Goal: Task Accomplishment & Management: Manage account settings

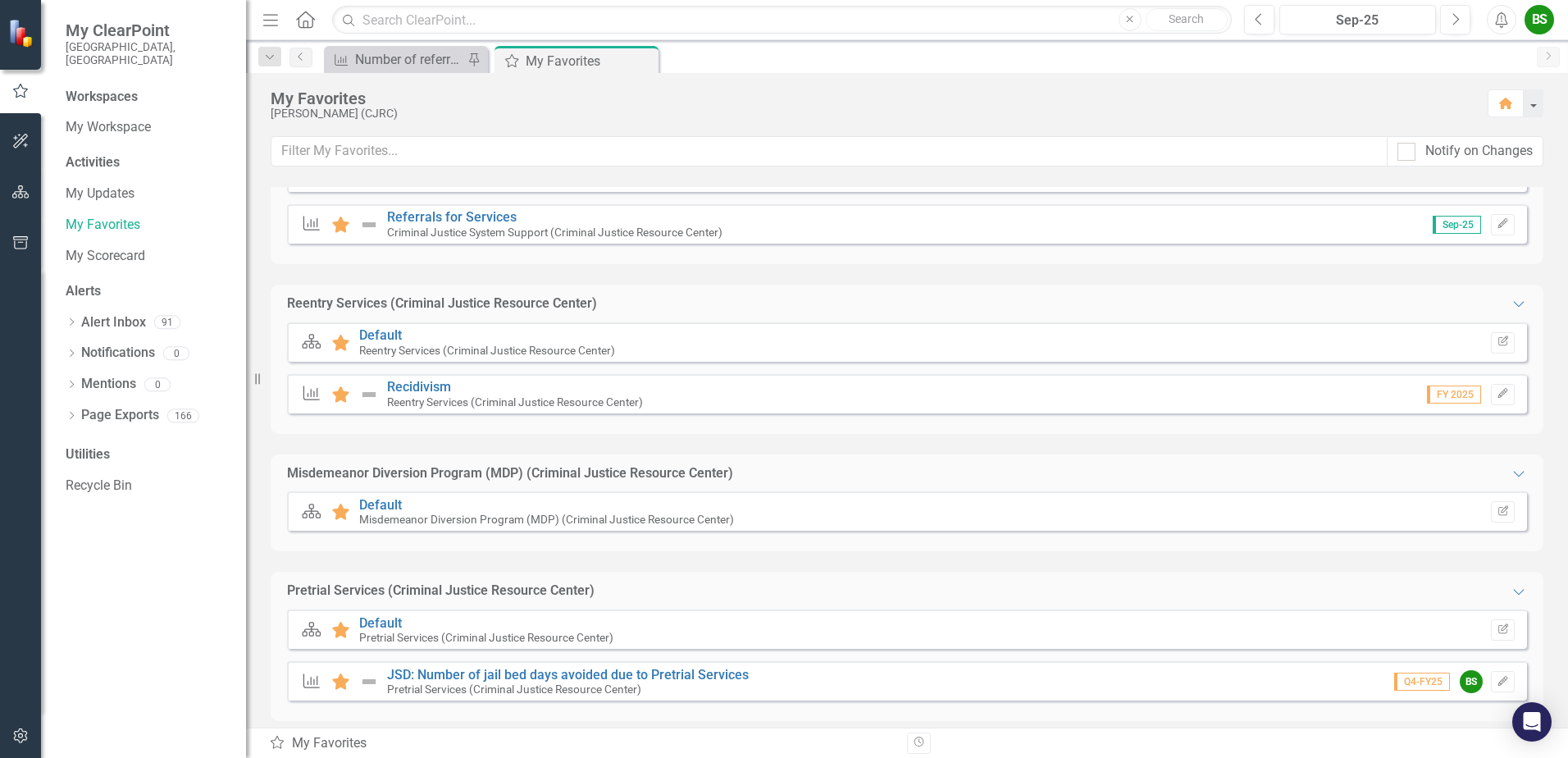
scroll to position [492, 0]
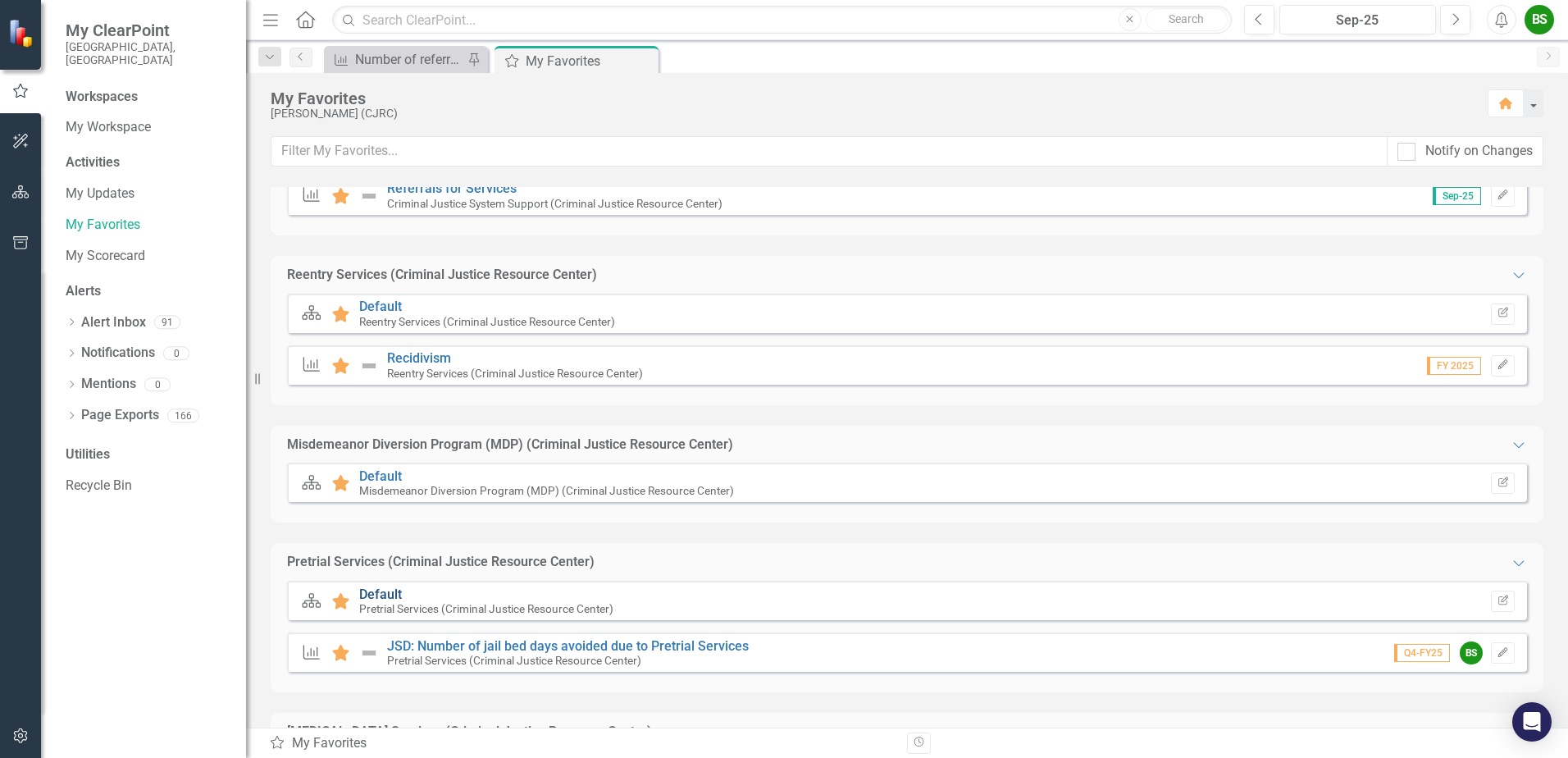
click at [372, 594] on link "Default" at bounding box center [380, 594] width 42 height 16
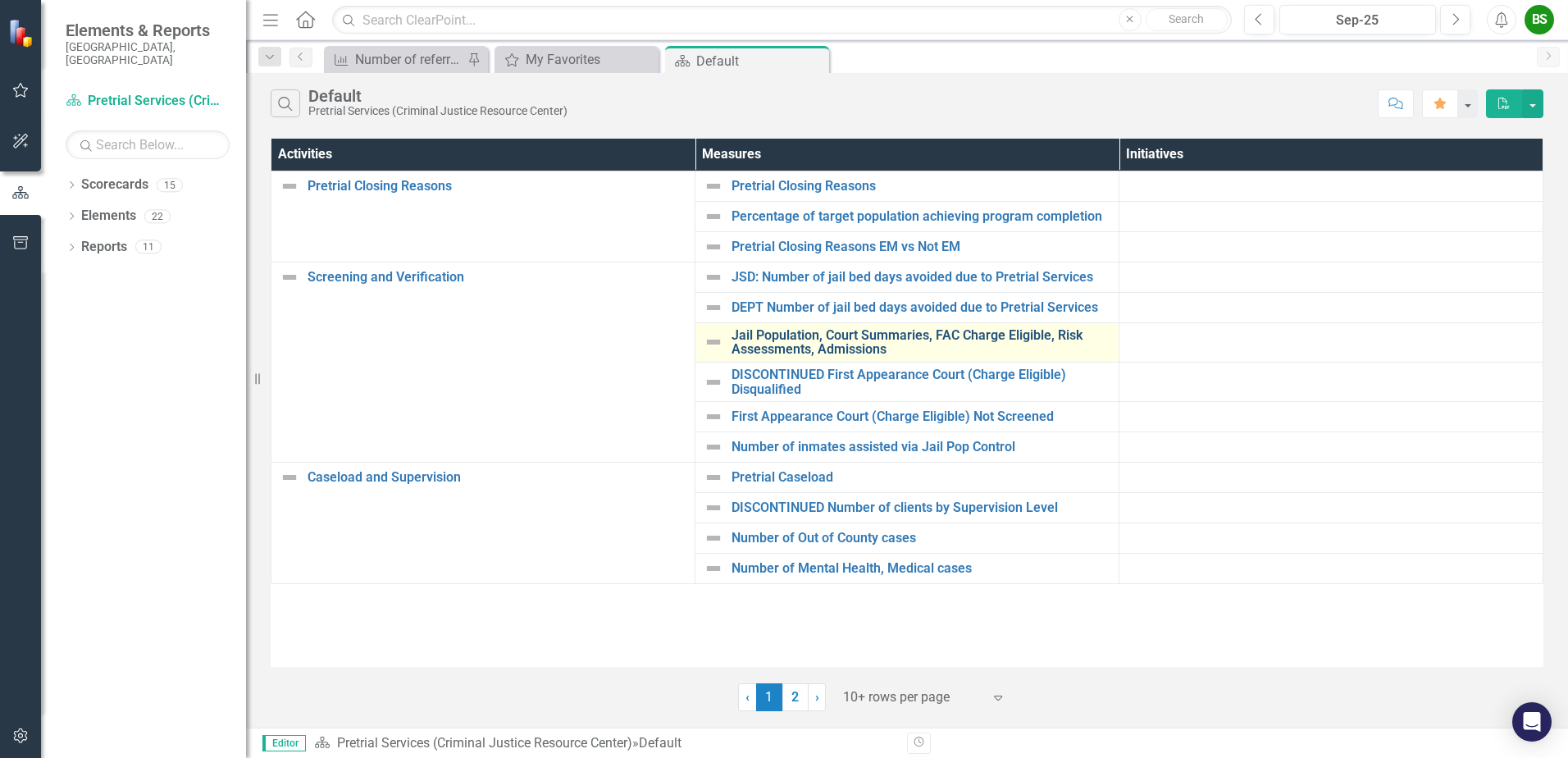
click at [843, 335] on link "Jail Population, Court Summaries, FAC Charge Eligible, Risk Assessments, Admiss…" at bounding box center [921, 342] width 379 height 29
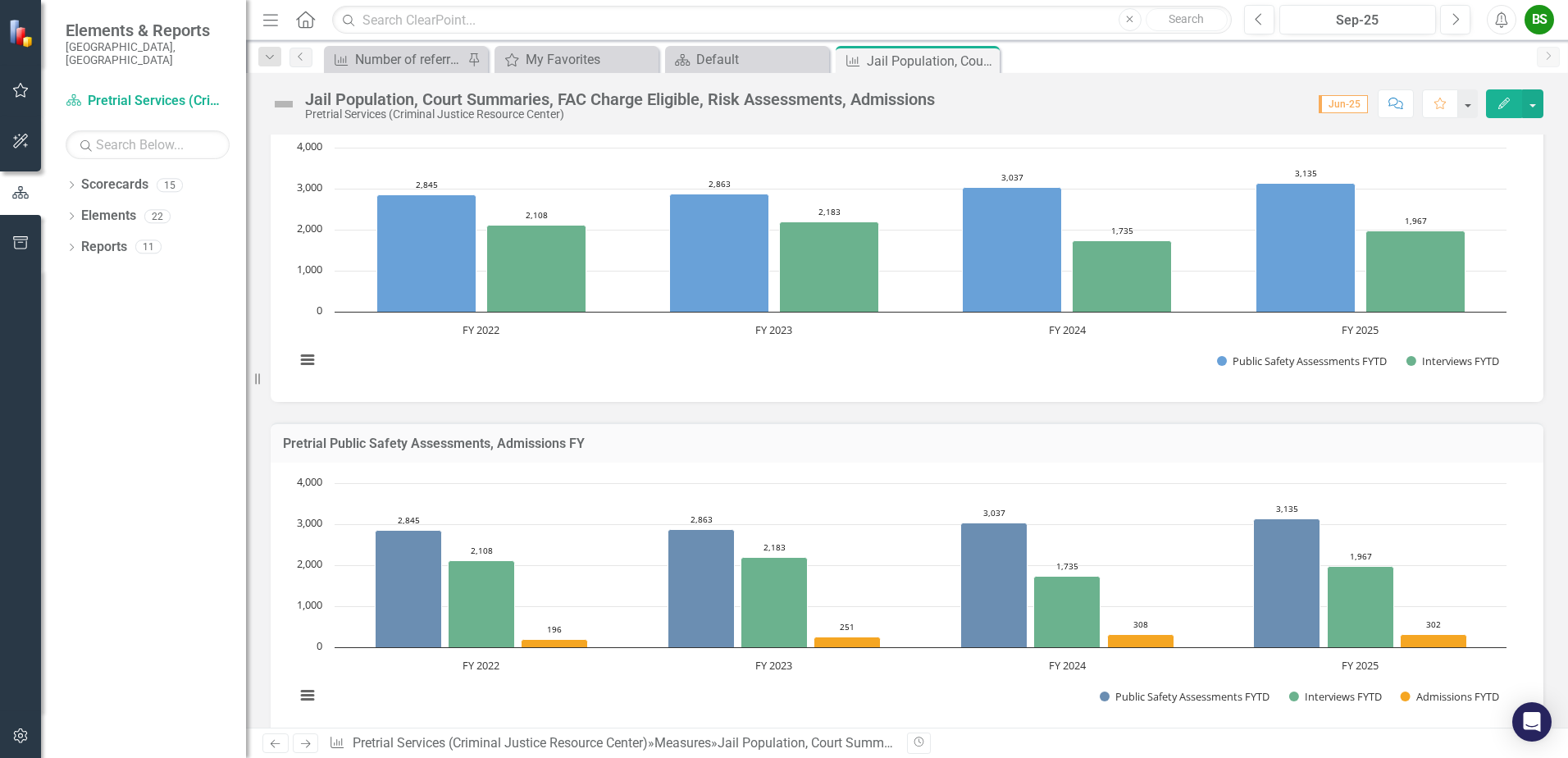
scroll to position [410, 0]
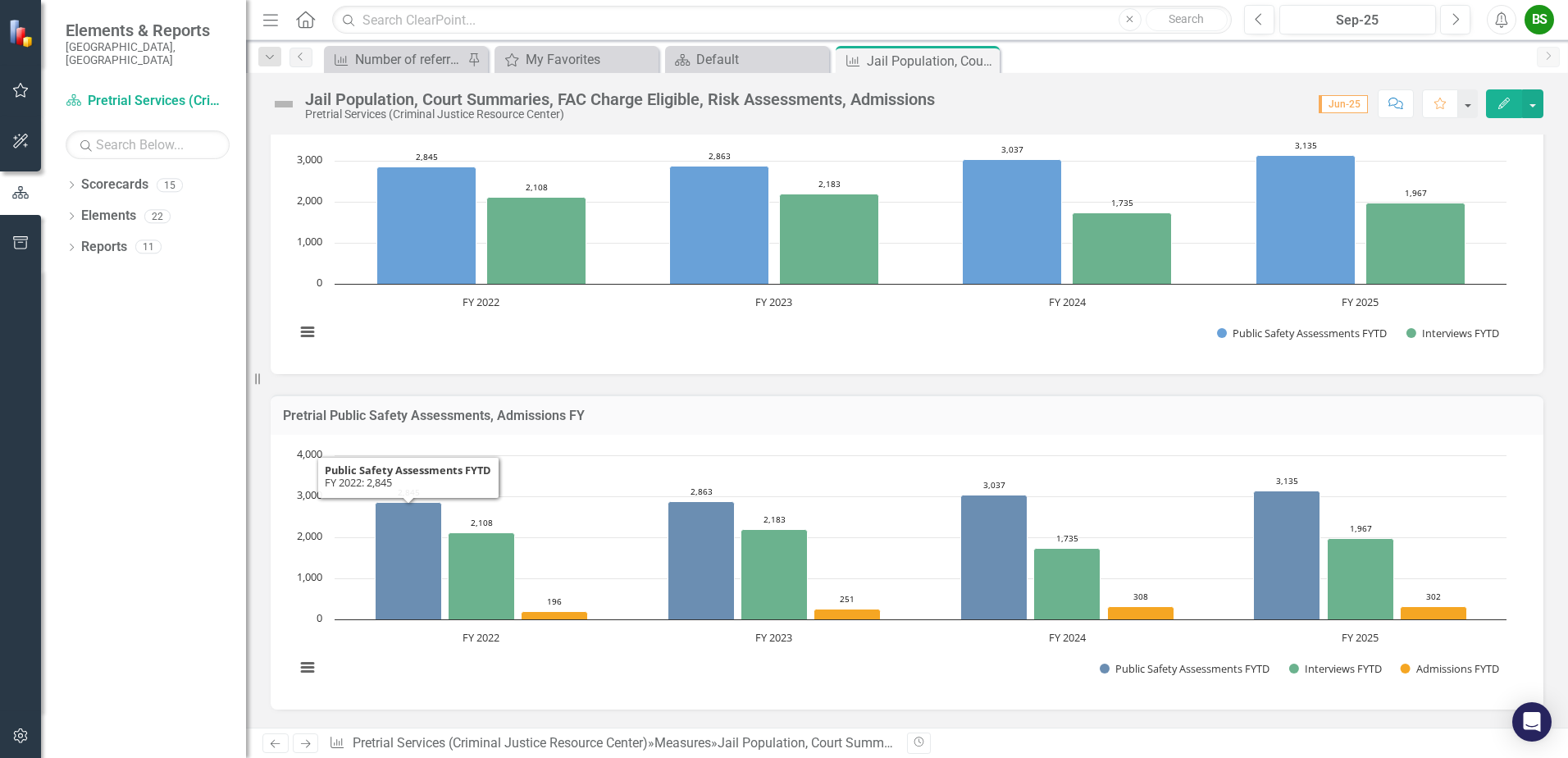
click at [398, 648] on rect "Interactive chart" at bounding box center [900, 570] width 1227 height 246
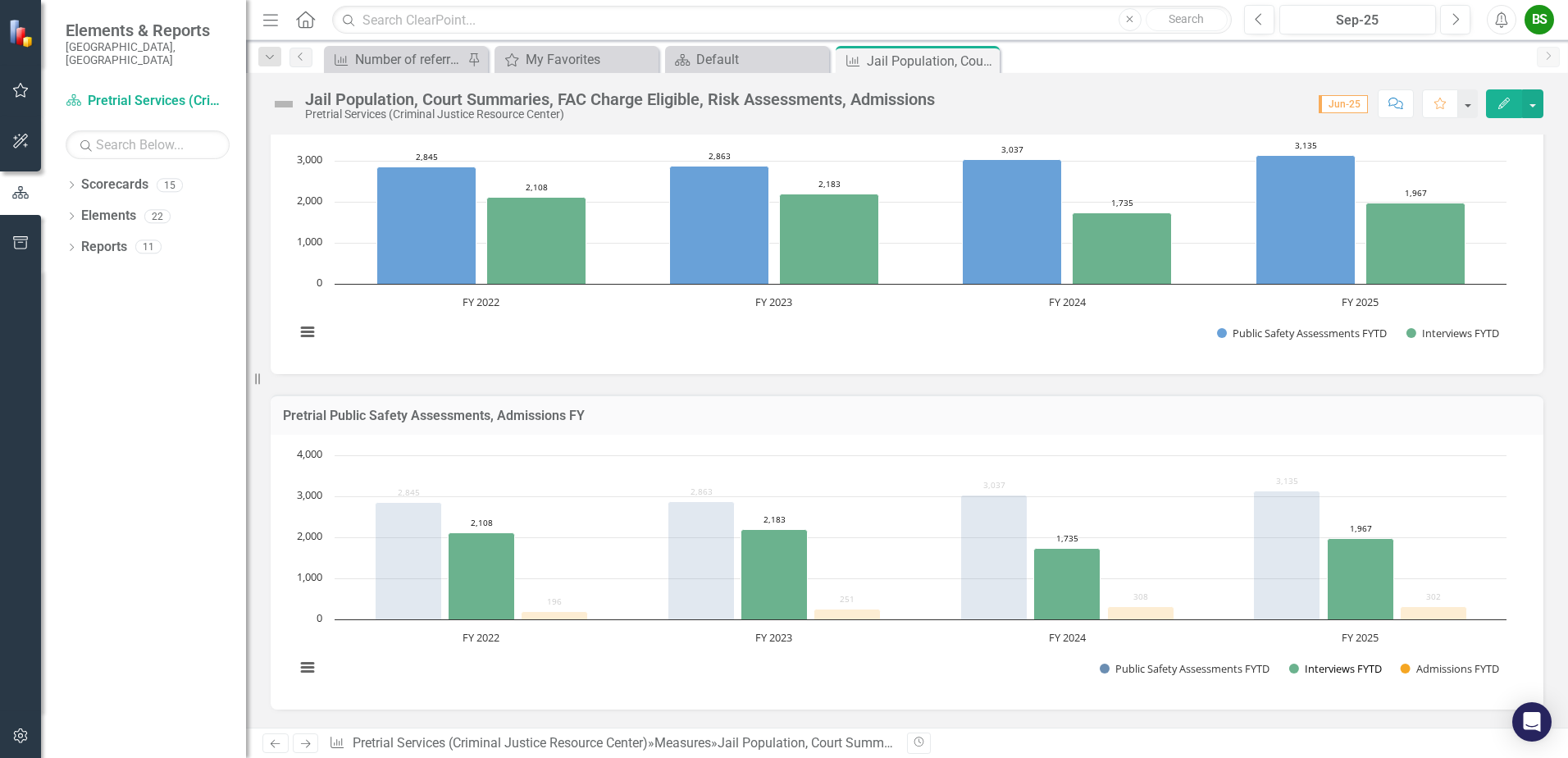
click at [1292, 665] on button "Show Interviews FYTD" at bounding box center [1335, 668] width 94 height 15
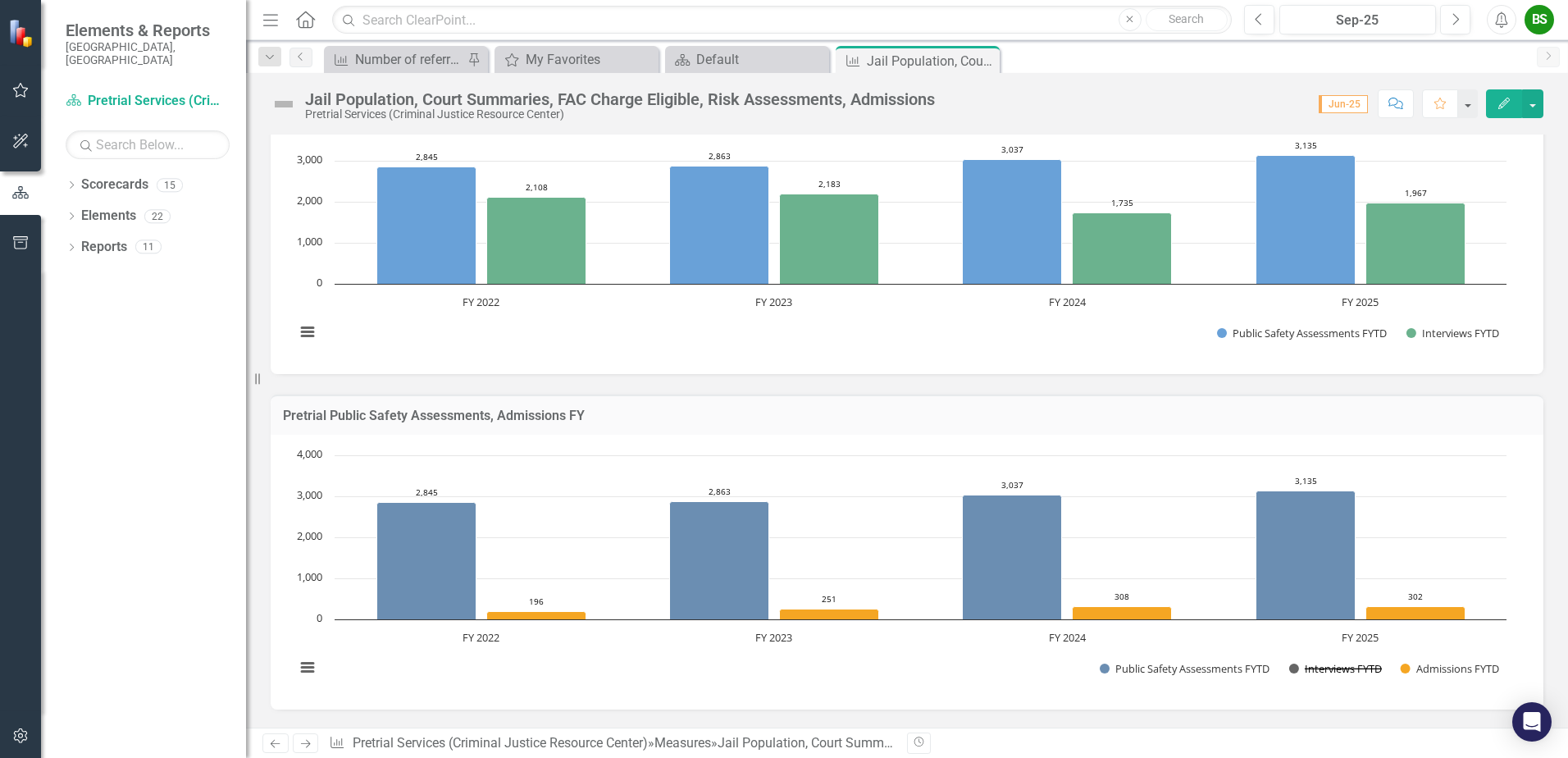
click at [1297, 667] on button "Show Interviews FYTD" at bounding box center [1335, 668] width 94 height 15
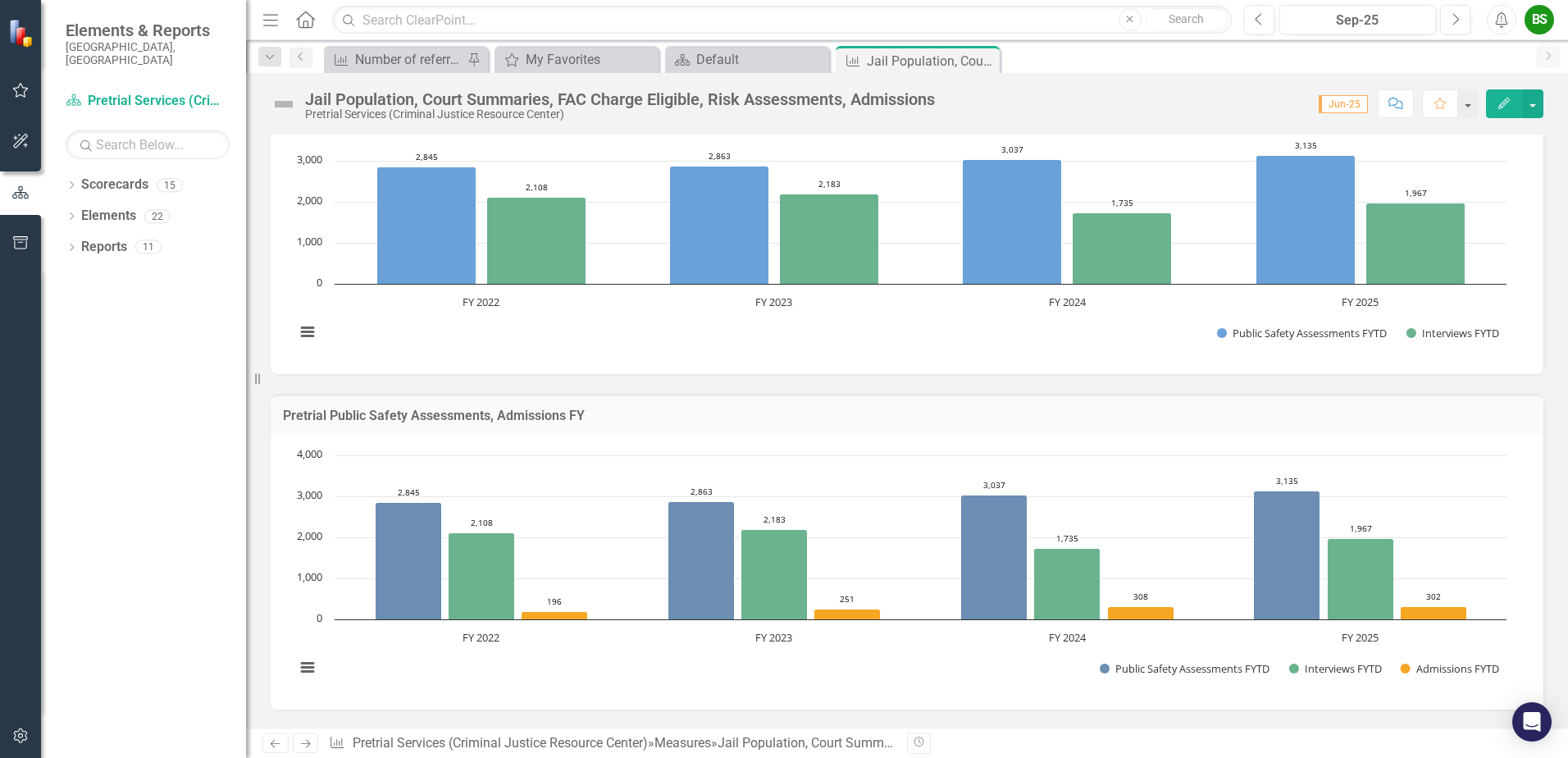
click at [524, 482] on rect "Interactive chart" at bounding box center [900, 570] width 1227 height 246
click at [523, 482] on rect "Interactive chart" at bounding box center [900, 570] width 1227 height 246
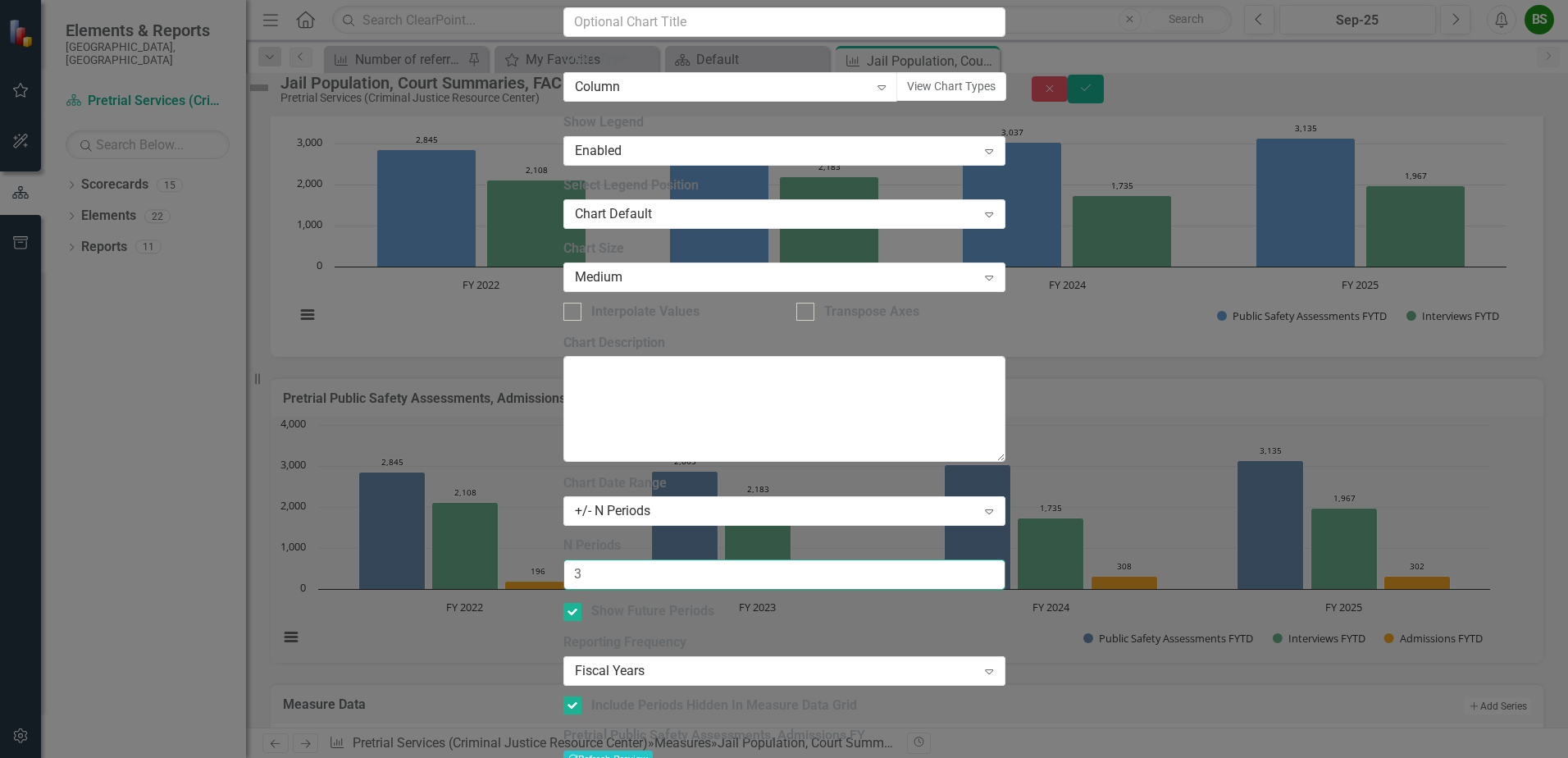
drag, startPoint x: 640, startPoint y: 157, endPoint x: 578, endPoint y: 159, distance: 62.0
click at [578, 474] on div "From this tab, you define the periods you want included in the chart. For examp…" at bounding box center [784, 594] width 442 height 241
type input "6"
click at [653, 751] on button "Recalculate Refresh Preview" at bounding box center [608, 760] width 90 height 18
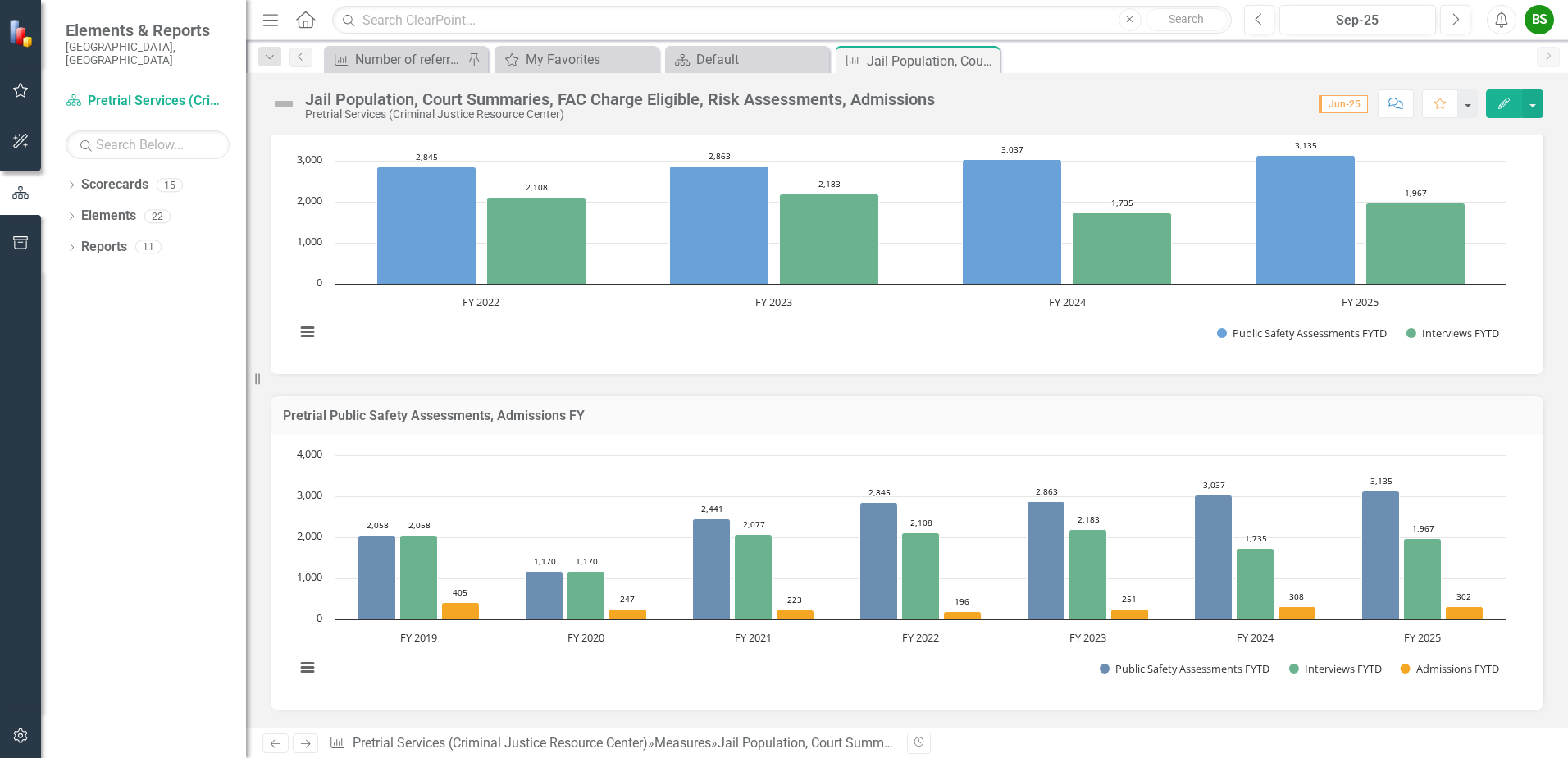
click at [1054, 677] on rect "Interactive chart" at bounding box center [900, 570] width 1227 height 246
click at [313, 670] on button "View chart menu, Chart" at bounding box center [307, 668] width 23 height 23
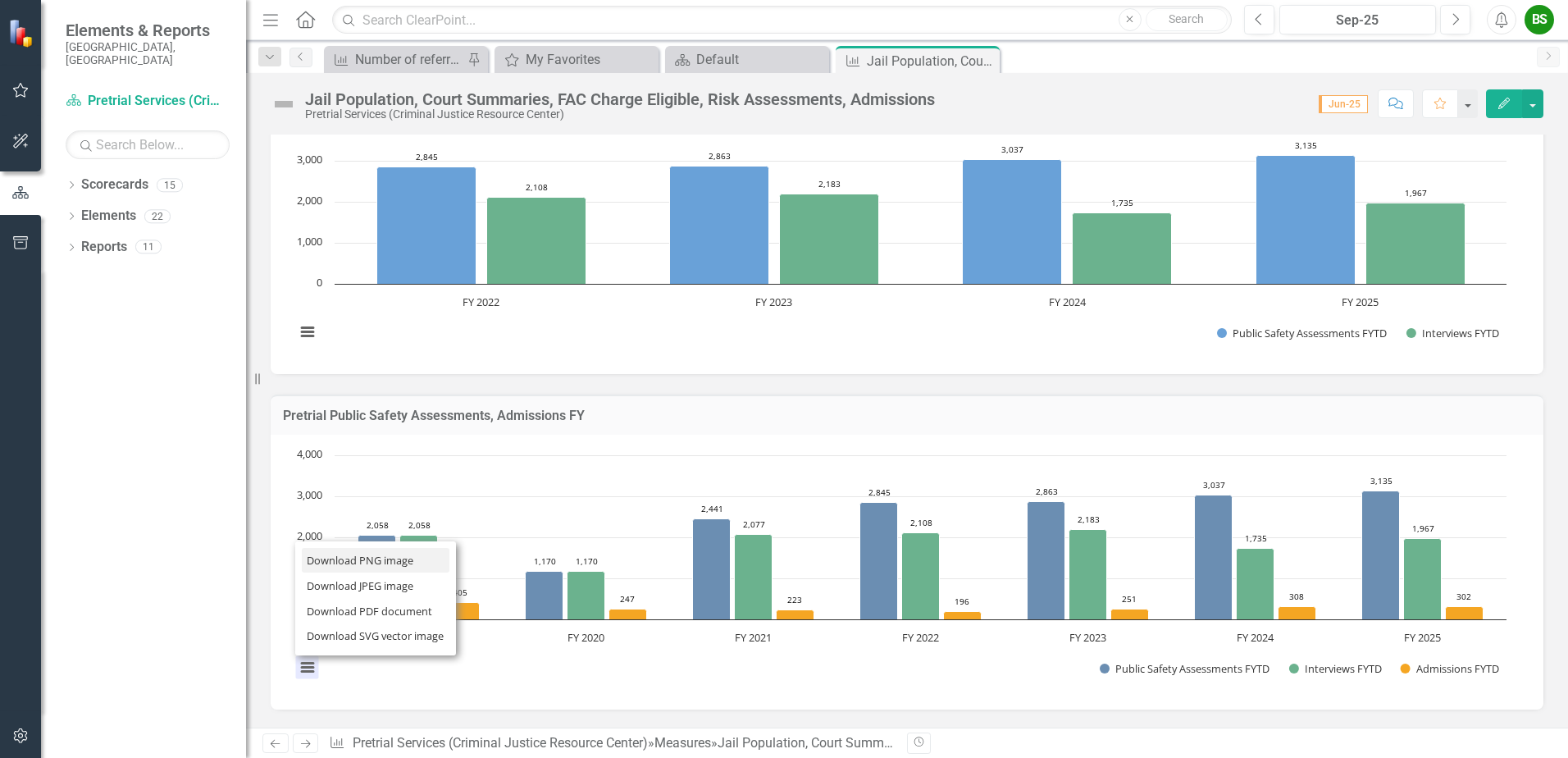
click at [361, 568] on li "Download PNG image" at bounding box center [376, 560] width 148 height 26
